Goal: Check status: Check status

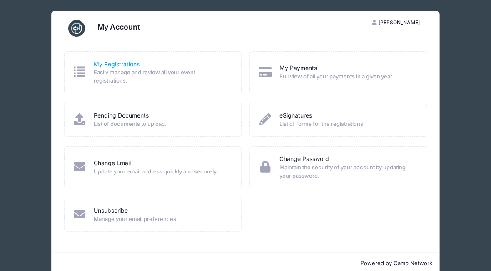
click at [111, 64] on link "My Registrations" at bounding box center [117, 64] width 46 height 9
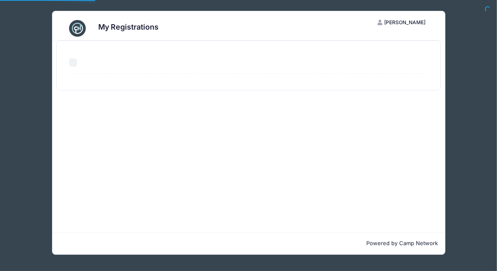
select select "50"
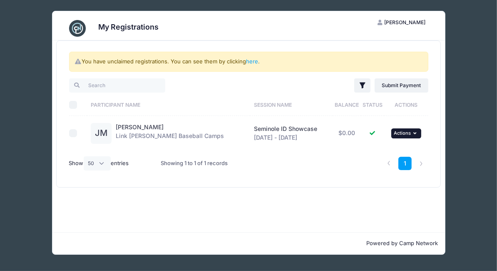
click at [415, 132] on icon "button" at bounding box center [416, 133] width 5 height 5
click at [431, 141] on div "Filter Filter Options Show: Current Registrations Past Registratations Pending …" at bounding box center [249, 126] width 368 height 99
click at [405, 162] on link "1" at bounding box center [405, 164] width 14 height 14
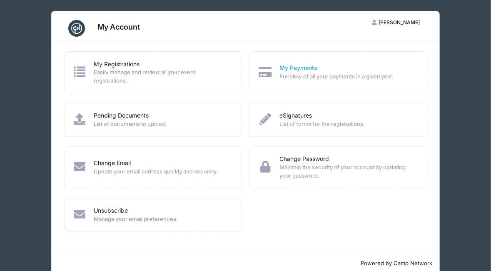
click at [293, 67] on link "My Payments" at bounding box center [297, 68] width 37 height 9
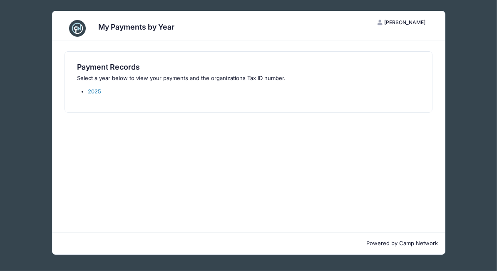
click at [95, 91] on link "2025" at bounding box center [94, 91] width 13 height 7
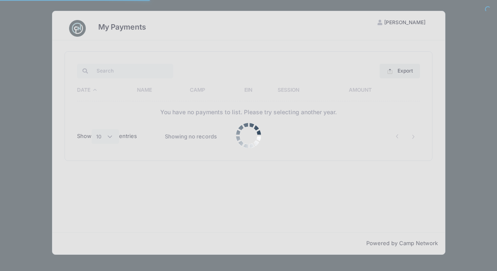
select select "10"
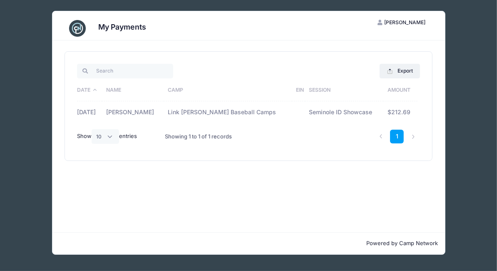
click at [149, 112] on td "[PERSON_NAME]" at bounding box center [133, 112] width 62 height 22
click at [221, 112] on td "Link [PERSON_NAME] Baseball Camps" at bounding box center [228, 112] width 128 height 22
click at [145, 112] on td "[PERSON_NAME]" at bounding box center [133, 112] width 62 height 22
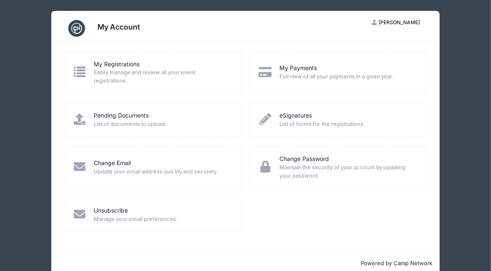
click at [128, 72] on span "Easily manage and review all your event registrations." at bounding box center [162, 76] width 137 height 16
click at [117, 62] on link "My Registrations" at bounding box center [117, 64] width 46 height 9
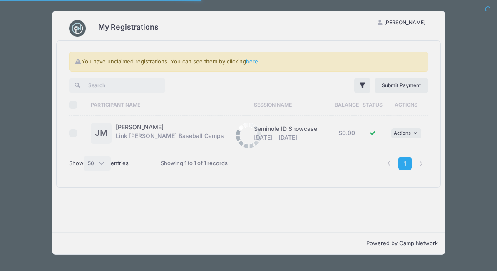
select select "50"
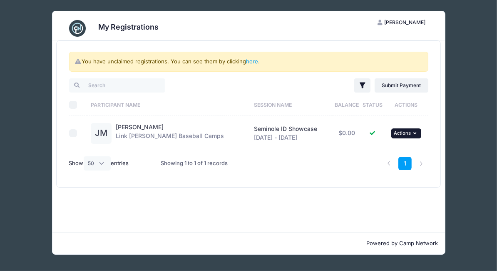
click at [414, 131] on icon "button" at bounding box center [416, 133] width 5 height 5
click at [385, 152] on link "View Registration" at bounding box center [377, 150] width 75 height 16
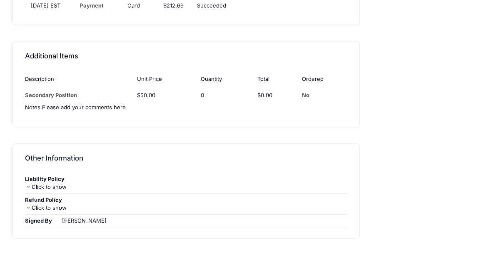
scroll to position [717, 0]
click at [50, 203] on div "Click to show" at bounding box center [186, 207] width 322 height 8
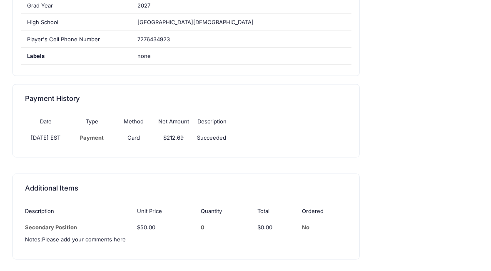
scroll to position [584, 0]
